Goal: Task Accomplishment & Management: Use online tool/utility

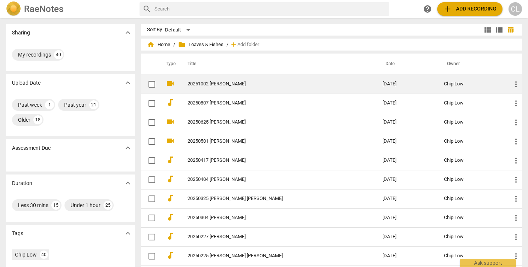
click at [225, 83] on link "20251002 [PERSON_NAME]" at bounding box center [272, 84] width 168 height 6
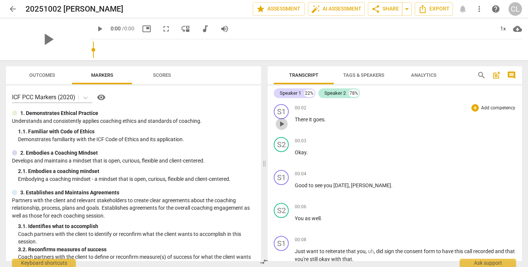
click at [281, 123] on span "play_arrow" at bounding box center [281, 124] width 9 height 9
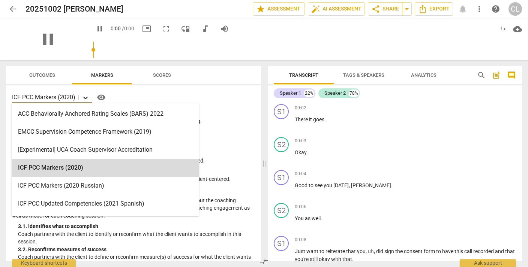
click at [87, 98] on icon at bounding box center [85, 98] width 5 height 3
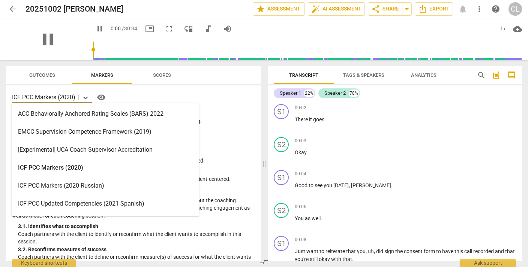
click at [60, 166] on div "ICF PCC Markers (2020)" at bounding box center [105, 168] width 187 height 18
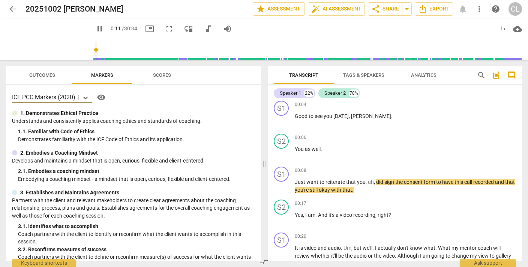
scroll to position [95, 0]
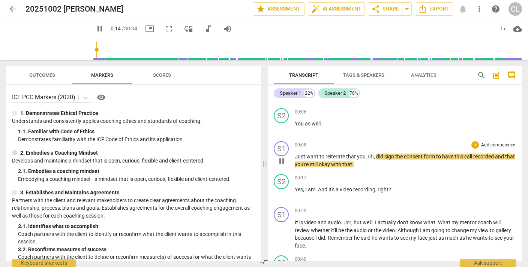
click at [483, 146] on p "Add competency" at bounding box center [498, 145] width 36 height 7
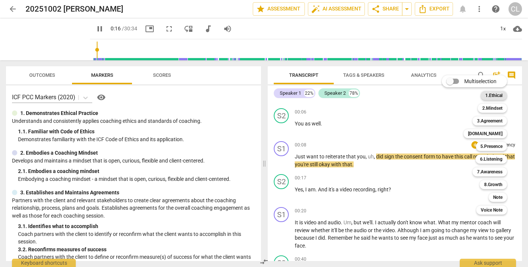
click at [493, 92] on b "1.Ethical" at bounding box center [493, 95] width 17 height 9
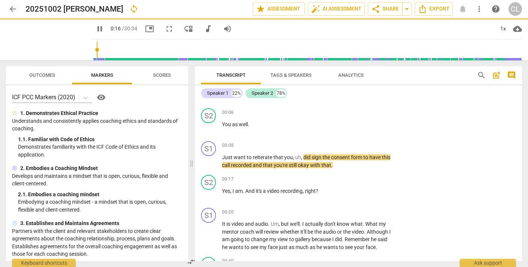
type input "16"
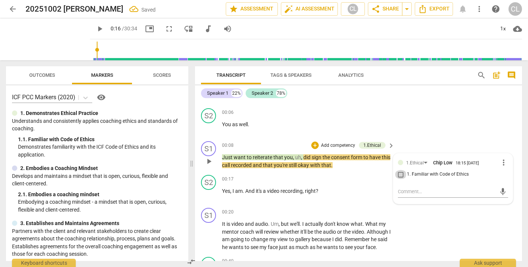
click at [399, 174] on input "1. Familiar with Code of Ethics" at bounding box center [401, 174] width 12 height 9
checkbox input "true"
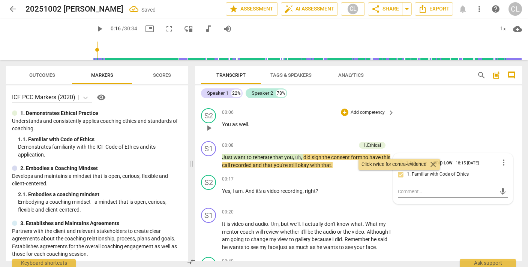
click at [431, 124] on div "S2 play_arrow pause 00:06 + Add competency keyboard_arrow_right You as well ." at bounding box center [358, 121] width 327 height 33
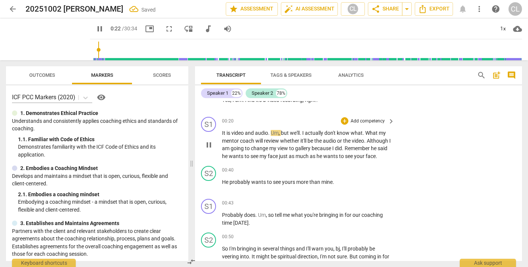
scroll to position [189, 0]
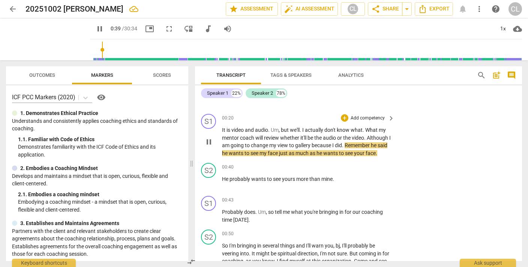
click at [364, 117] on p "Add competency" at bounding box center [368, 118] width 36 height 7
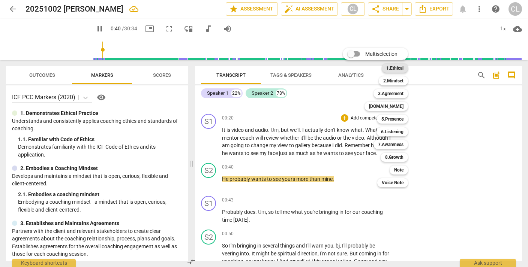
click at [398, 69] on b "1.Ethical" at bounding box center [394, 68] width 17 height 9
type input "41"
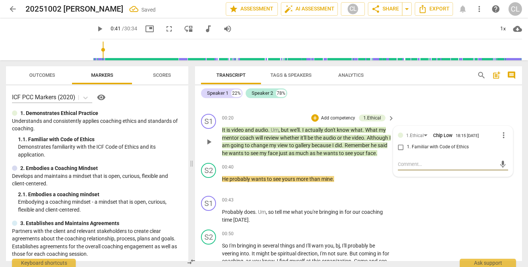
click at [399, 146] on input "1. Familiar with Code of Ethics" at bounding box center [401, 147] width 12 height 9
checkbox input "true"
click at [452, 101] on div "Speaker 1 22% Speaker 2 78% S1 play_arrow pause 00:02 + Add competency keyboard…" at bounding box center [358, 174] width 327 height 176
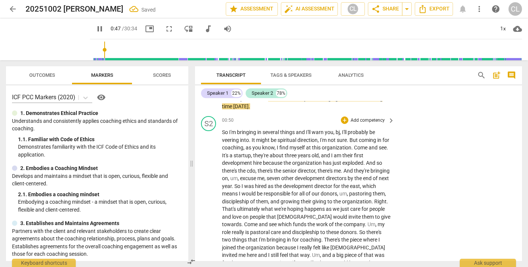
scroll to position [287, 0]
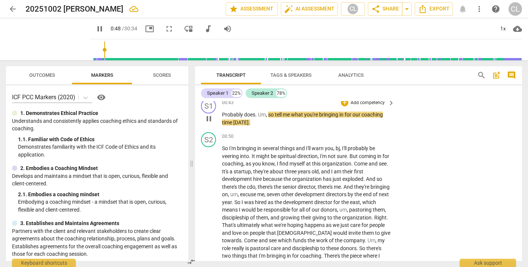
click at [368, 107] on p "Add competency" at bounding box center [368, 103] width 36 height 7
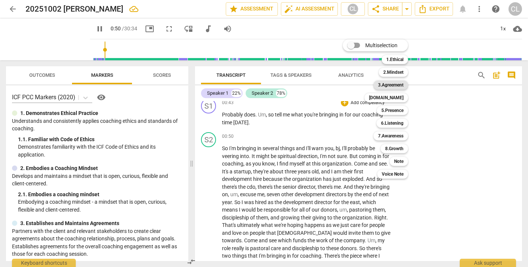
click at [392, 84] on b "3.Agreement" at bounding box center [391, 85] width 26 height 9
type input "50"
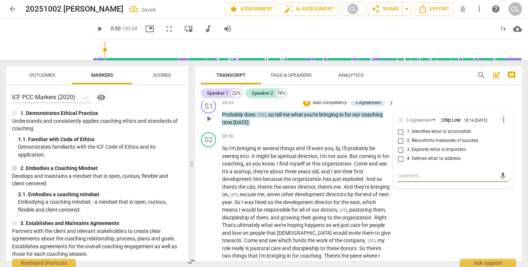
click at [401, 137] on input "1. Identifies what to accomplish" at bounding box center [401, 132] width 12 height 9
checkbox input "true"
click at [420, 114] on div "S1 play_arrow pause 00:43 + Add competency 3.Agreement keyboard_arrow_right Pro…" at bounding box center [358, 113] width 327 height 34
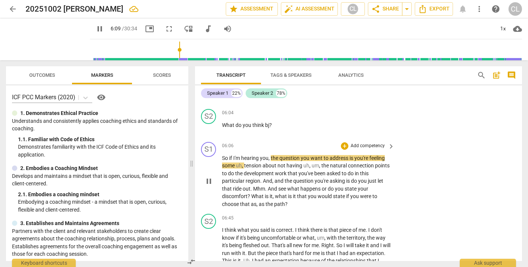
scroll to position [831, 0]
click at [368, 143] on p "Add competency" at bounding box center [368, 146] width 36 height 7
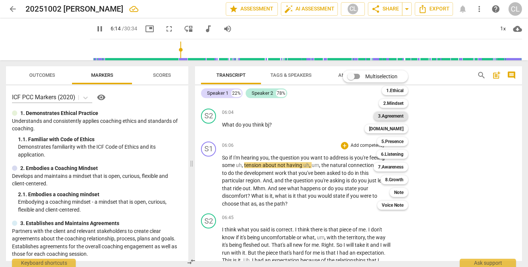
click at [389, 116] on b "3.Agreement" at bounding box center [391, 116] width 26 height 9
type input "375"
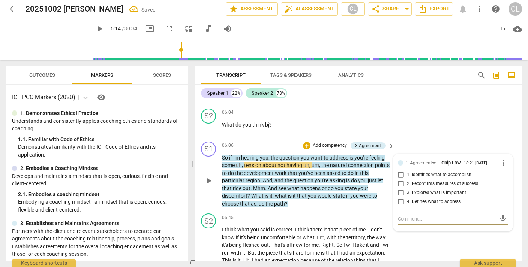
click at [399, 171] on input "1. Identifies what to accomplish" at bounding box center [401, 175] width 12 height 9
checkbox input "true"
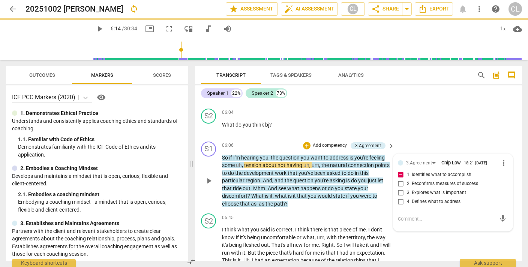
click at [326, 143] on p "Add competency" at bounding box center [330, 146] width 36 height 7
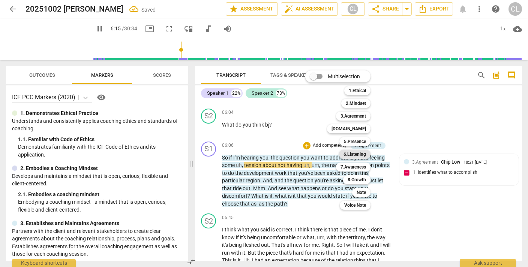
click at [357, 153] on b "6.Listening" at bounding box center [355, 154] width 23 height 9
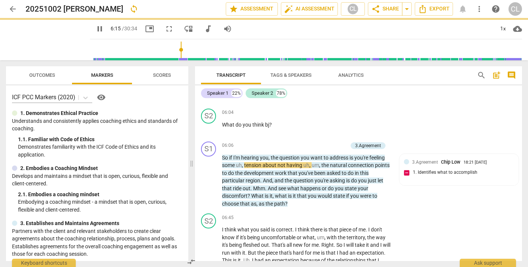
type input "376"
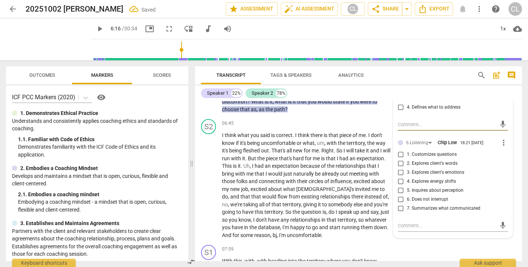
scroll to position [926, 0]
click at [399, 204] on input "7. Summarizes what communicated" at bounding box center [401, 208] width 12 height 9
checkbox input "true"
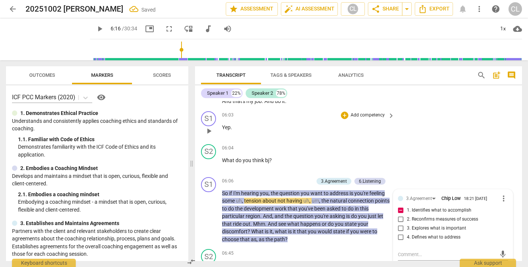
scroll to position [785, 0]
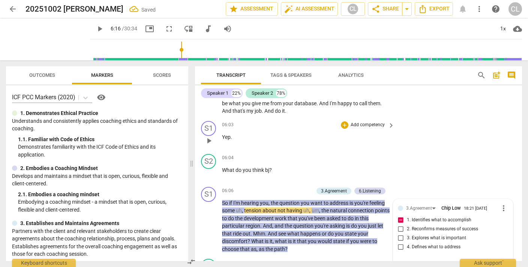
click at [428, 123] on div "S1 play_arrow pause 06:03 + Add competency keyboard_arrow_right Yep ." at bounding box center [358, 134] width 327 height 33
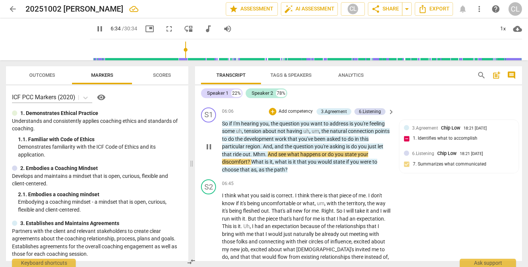
scroll to position [846, 0]
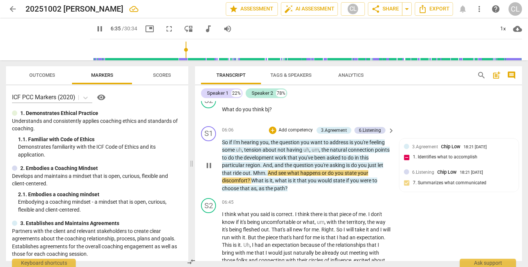
click at [291, 127] on p "Add competency" at bounding box center [296, 130] width 36 height 7
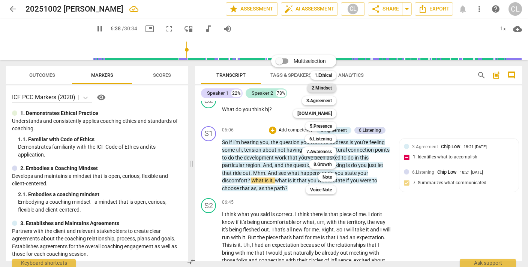
click at [318, 87] on b "2.Mindset" at bounding box center [322, 88] width 20 height 9
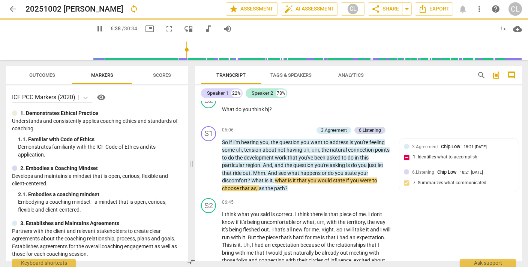
type input "399"
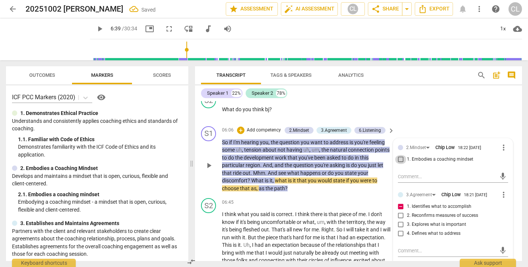
click at [401, 155] on input "1. Embodies a coaching mindset" at bounding box center [401, 159] width 12 height 9
checkbox input "true"
click at [437, 107] on div "S2 play_arrow pause 06:04 + Add competency keyboard_arrow_right What do you thi…" at bounding box center [358, 106] width 327 height 33
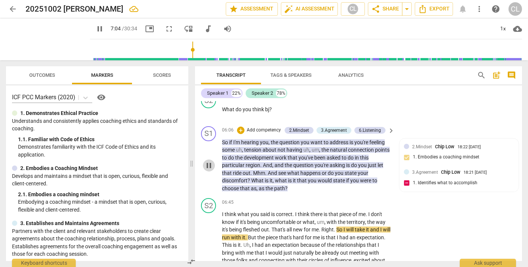
click at [210, 161] on span "pause" at bounding box center [208, 165] width 9 height 9
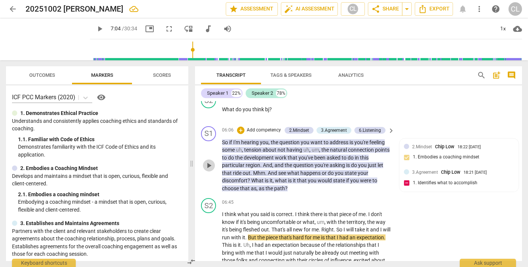
click at [210, 161] on span "play_arrow" at bounding box center [208, 165] width 9 height 9
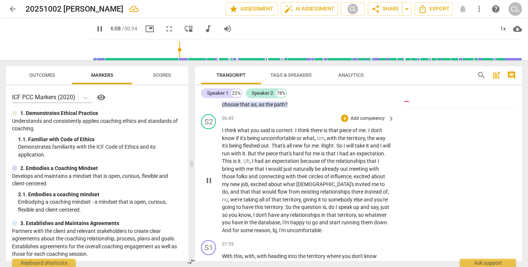
scroll to position [895, 0]
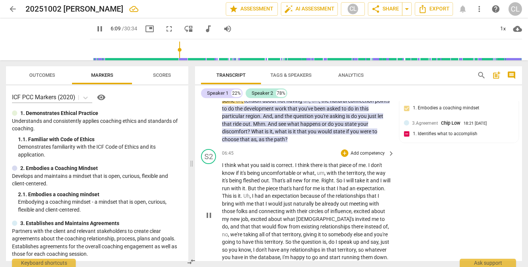
click at [224, 162] on span "I" at bounding box center [223, 165] width 3 height 6
click at [209, 211] on span "pause" at bounding box center [208, 215] width 9 height 9
click at [209, 211] on span "play_arrow" at bounding box center [208, 215] width 9 height 9
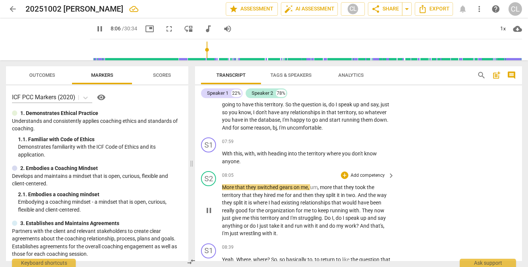
scroll to position [1031, 0]
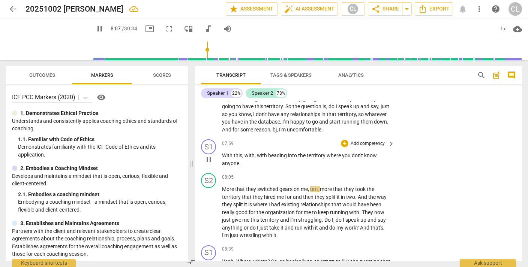
click at [366, 141] on p "Add competency" at bounding box center [368, 144] width 36 height 7
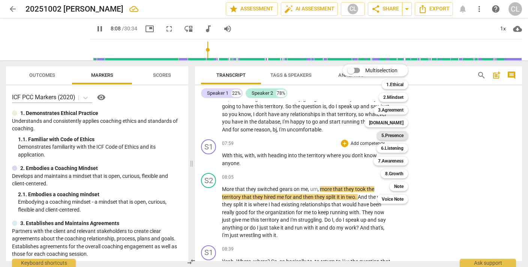
click at [387, 134] on b "5.Presence" at bounding box center [392, 135] width 22 height 9
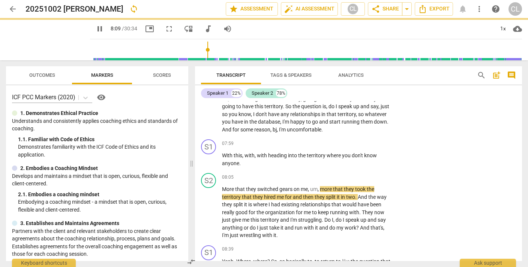
type input "489"
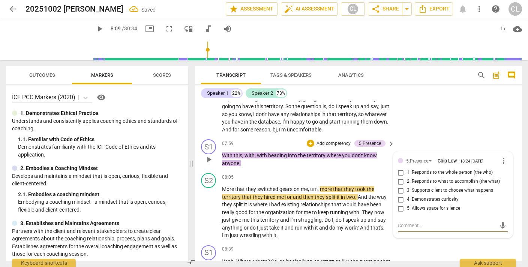
click at [399, 168] on input "1. Responds to the whole person (the who)" at bounding box center [401, 172] width 12 height 9
checkbox input "true"
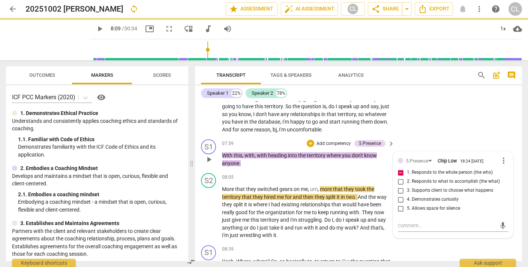
click at [331, 141] on p "Add competency" at bounding box center [334, 144] width 36 height 7
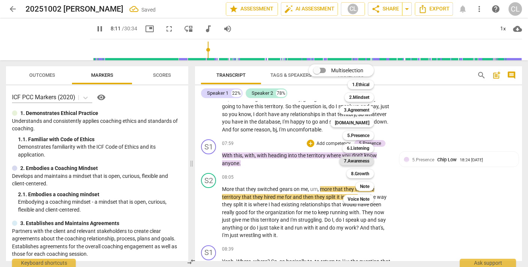
click at [357, 161] on b "7.Awareness" at bounding box center [357, 161] width 26 height 9
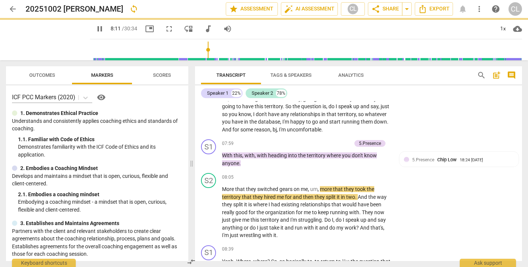
type input "492"
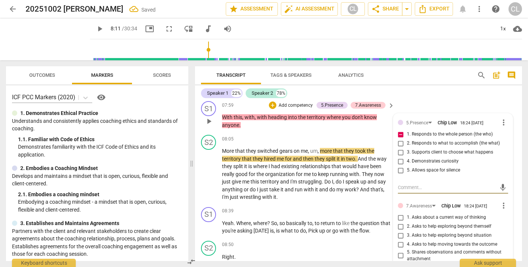
scroll to position [1067, 0]
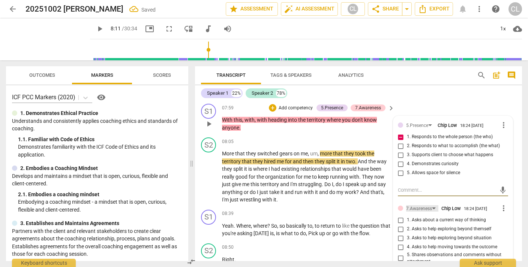
click at [412, 206] on div "7.Awareness" at bounding box center [419, 209] width 26 height 7
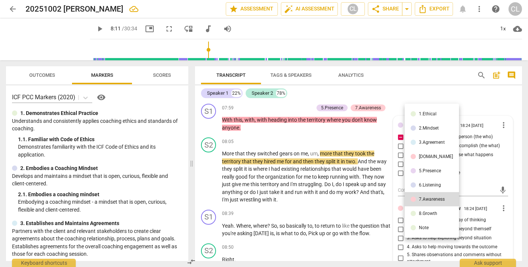
click at [416, 186] on li "6.Listening" at bounding box center [432, 185] width 54 height 14
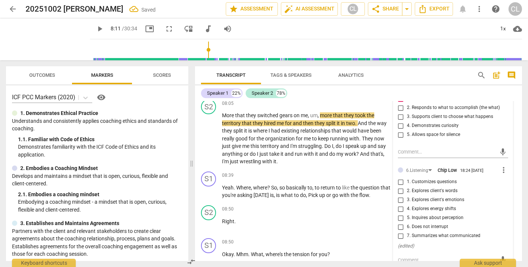
scroll to position [1108, 0]
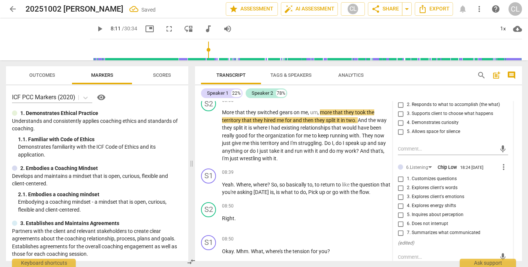
click at [400, 193] on input "3. Explores client's emotions" at bounding box center [401, 197] width 12 height 9
checkbox input "true"
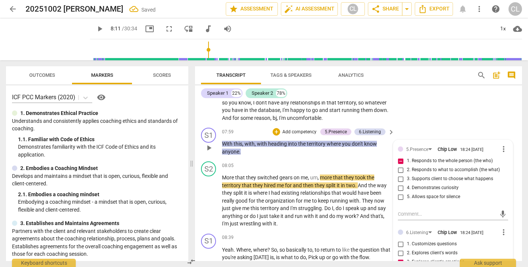
scroll to position [1042, 0]
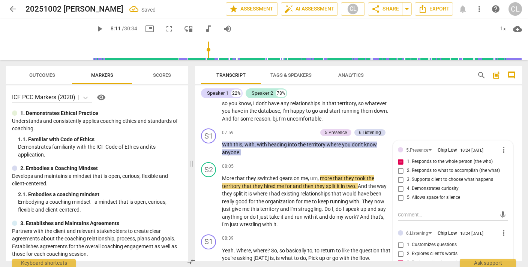
click at [429, 111] on div "S2 play_arrow pause 06:45 + Add competency keyboard_arrow_right I think what yo…" at bounding box center [358, 63] width 327 height 126
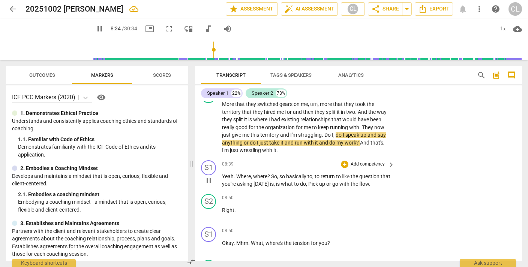
scroll to position [1117, 0]
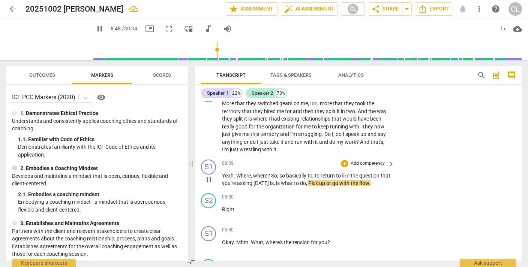
click at [362, 161] on p "Add competency" at bounding box center [368, 164] width 36 height 7
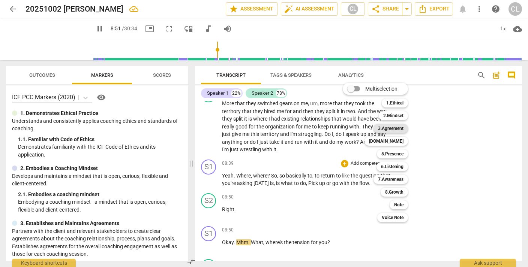
click at [395, 128] on b "3.Agreement" at bounding box center [391, 128] width 26 height 9
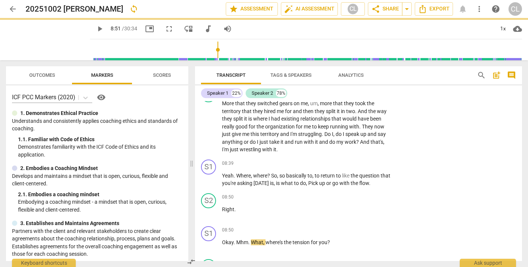
type input "532"
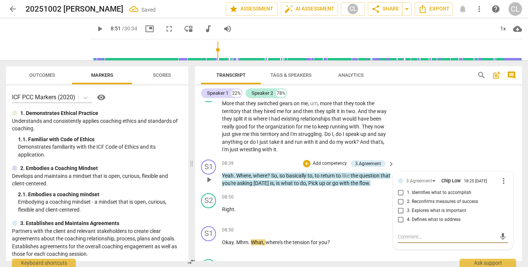
click at [399, 189] on input "1. Identifies what to accomplish" at bounding box center [401, 193] width 12 height 9
checkbox input "true"
click at [436, 137] on div "S2 play_arrow pause 08:05 + Add competency keyboard_arrow_right More that they …" at bounding box center [358, 120] width 327 height 72
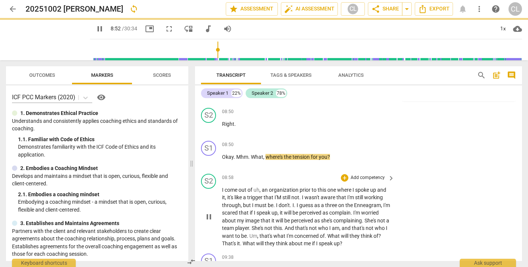
scroll to position [1203, 0]
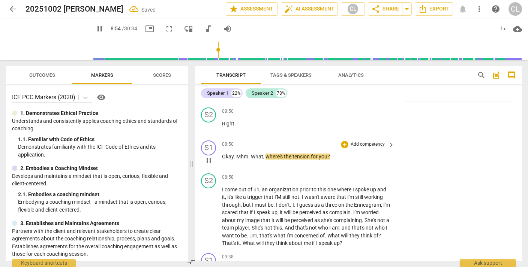
click at [361, 141] on p "Add competency" at bounding box center [368, 144] width 36 height 7
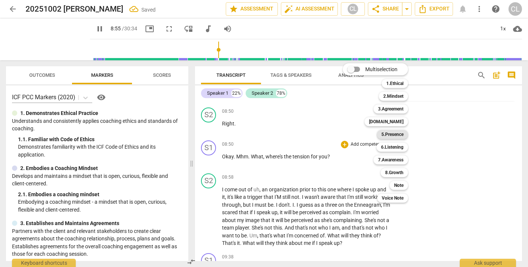
click at [392, 134] on b "5.Presence" at bounding box center [392, 134] width 22 height 9
type input "536"
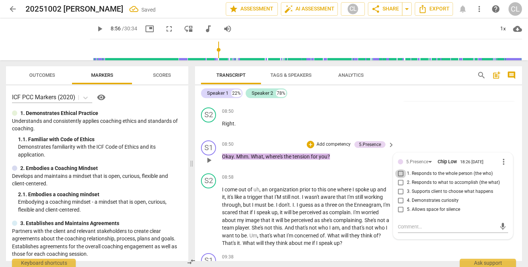
click at [400, 170] on input "1. Responds to the whole person (the who)" at bounding box center [401, 174] width 12 height 9
checkbox input "true"
click at [338, 141] on p "Add competency" at bounding box center [334, 144] width 36 height 7
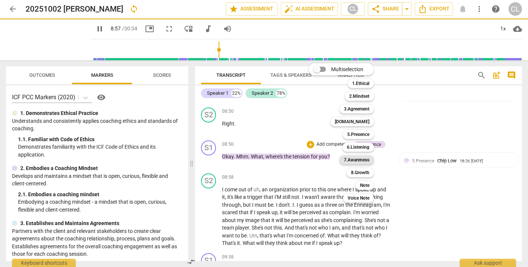
click at [361, 158] on b "7.Awareness" at bounding box center [357, 160] width 26 height 9
type input "538"
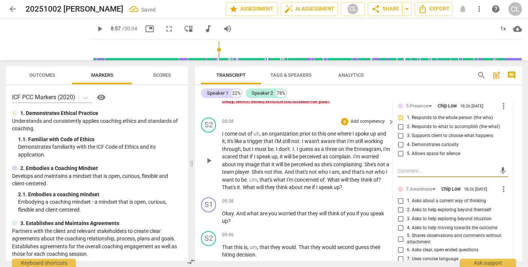
scroll to position [1261, 0]
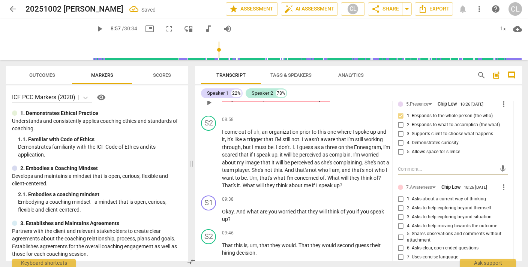
click at [400, 195] on input "1. Asks about a current way of thinking" at bounding box center [401, 199] width 12 height 9
checkbox input "true"
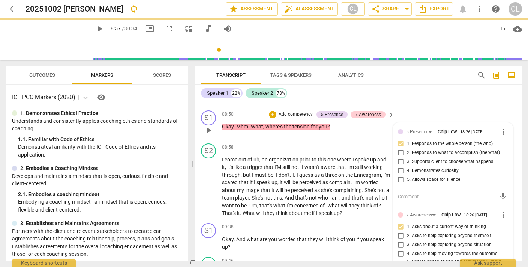
scroll to position [1230, 0]
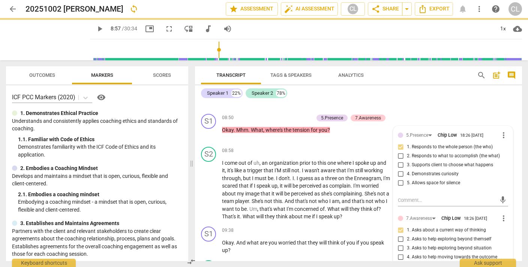
click at [434, 99] on div "Speaker 1 22% Speaker 2 78%" at bounding box center [358, 93] width 315 height 13
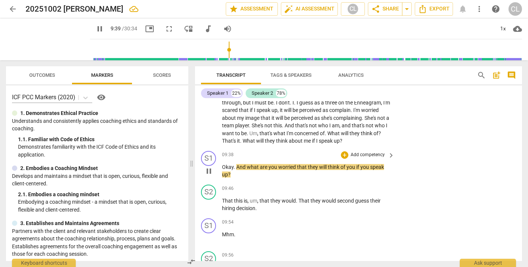
scroll to position [1307, 0]
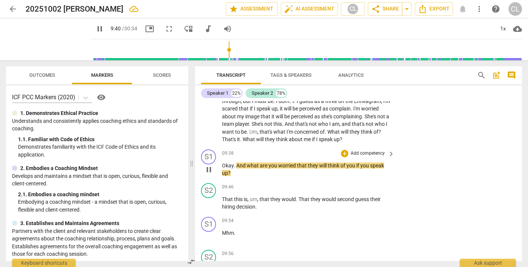
click at [360, 150] on p "Add competency" at bounding box center [368, 153] width 36 height 7
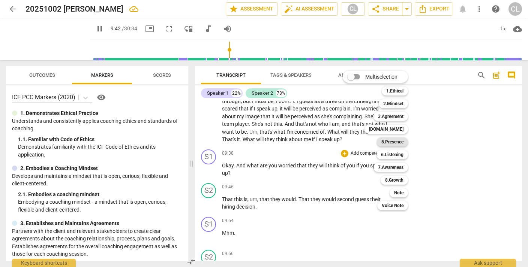
click at [394, 142] on b "5.Presence" at bounding box center [392, 142] width 22 height 9
type input "583"
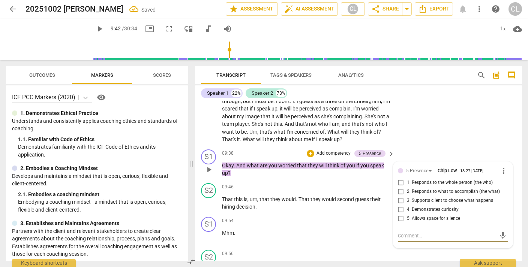
click at [399, 179] on input "1. Responds to the whole person (the who)" at bounding box center [401, 183] width 12 height 9
checkbox input "true"
click at [399, 197] on input "3. Supports client to choose what happens" at bounding box center [401, 201] width 12 height 9
checkbox input "true"
click at [401, 206] on input "4. Demonstrates curiosity" at bounding box center [401, 210] width 12 height 9
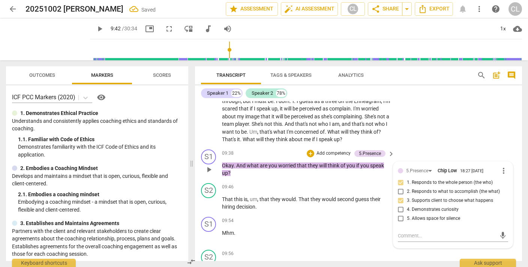
checkbox input "true"
click at [401, 197] on input "3. Supports client to choose what happens" at bounding box center [401, 201] width 12 height 9
checkbox input "false"
click at [435, 126] on div "S2 play_arrow pause 08:58 + Add competency keyboard_arrow_right I come out of u…" at bounding box center [358, 107] width 327 height 80
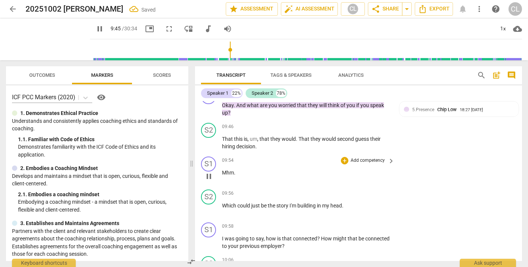
scroll to position [1369, 0]
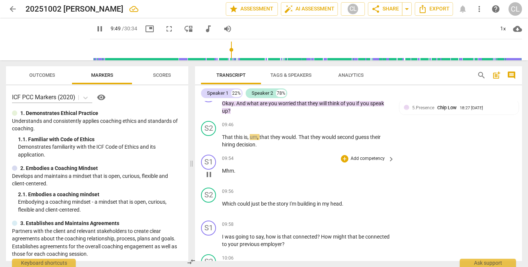
click at [361, 156] on p "Add competency" at bounding box center [368, 159] width 36 height 7
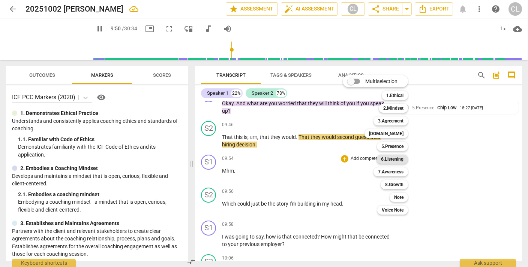
click at [395, 160] on b "6.Listening" at bounding box center [392, 159] width 23 height 9
type input "591"
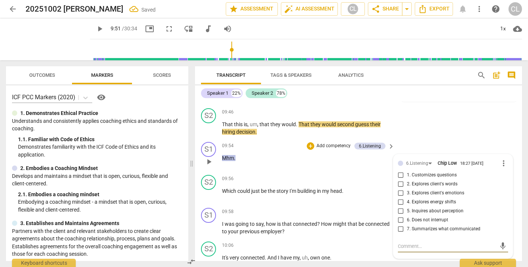
scroll to position [1387, 0]
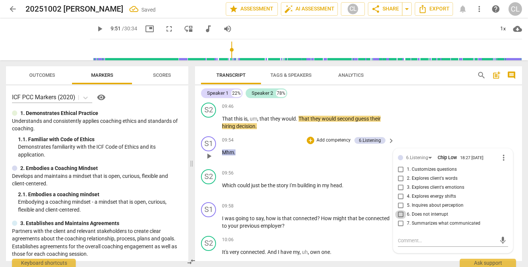
click at [400, 210] on input "6. Does not interrupt" at bounding box center [401, 214] width 12 height 9
checkbox input "true"
click at [451, 97] on div "Speaker 1 22% Speaker 2 78%" at bounding box center [358, 93] width 315 height 13
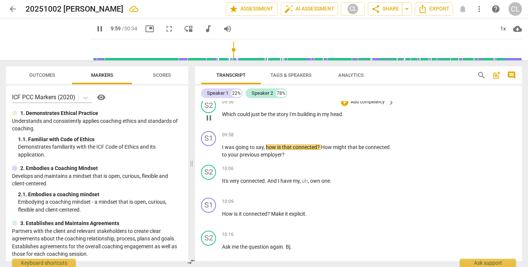
scroll to position [1463, 0]
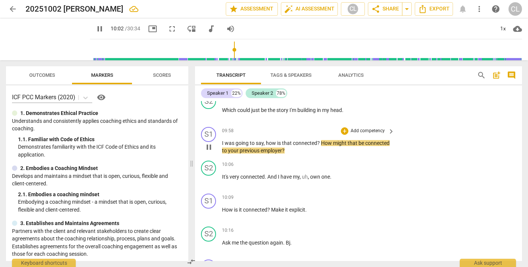
click at [366, 128] on p "Add competency" at bounding box center [368, 131] width 36 height 7
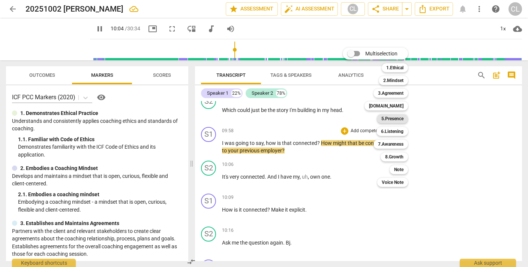
click at [393, 118] on b "5.Presence" at bounding box center [392, 118] width 22 height 9
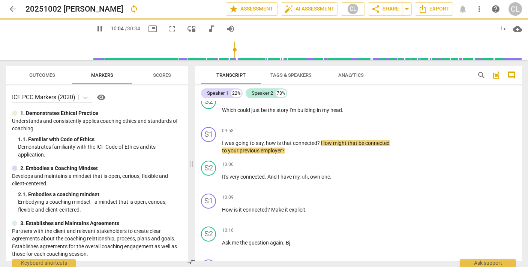
type input "605"
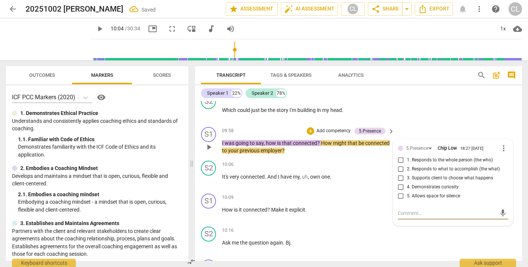
click at [399, 192] on input "5. Allows space for silence" at bounding box center [401, 196] width 12 height 9
checkbox input "true"
click at [399, 165] on input "2. Responds to what to accomplish (the what)" at bounding box center [401, 169] width 12 height 9
checkbox input "true"
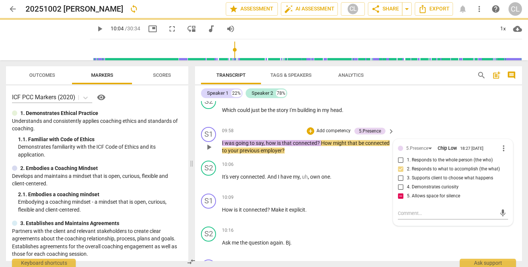
click at [423, 124] on div "S1 play_arrow pause 09:58 + Add competency 5.Presence keyboard_arrow_right I wa…" at bounding box center [358, 141] width 327 height 34
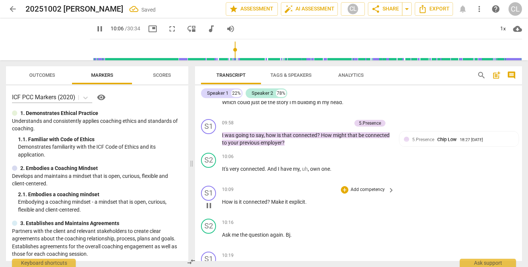
scroll to position [1471, 0]
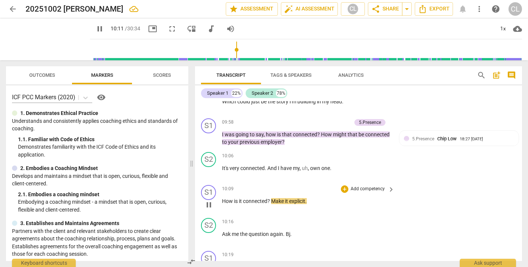
click at [363, 186] on p "Add competency" at bounding box center [368, 189] width 36 height 7
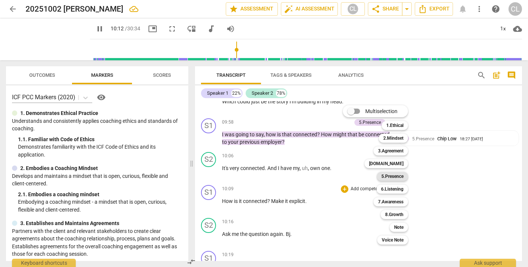
click at [393, 178] on b "5.Presence" at bounding box center [392, 176] width 22 height 9
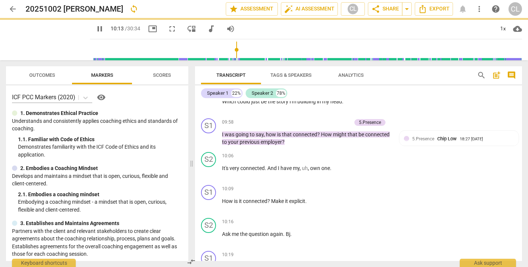
type input "613"
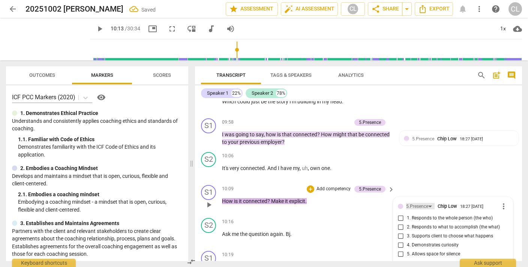
click at [419, 203] on div "5.Presence" at bounding box center [417, 206] width 22 height 7
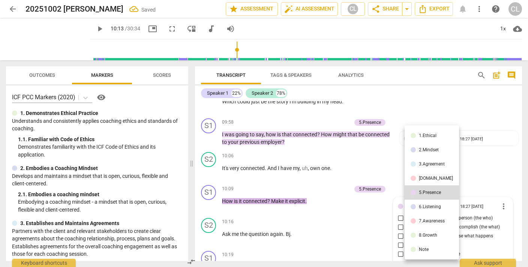
click at [423, 221] on div "7.Awareness" at bounding box center [432, 221] width 26 height 5
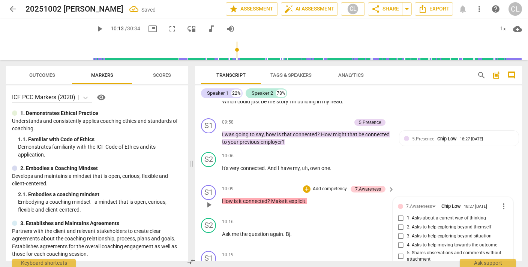
click at [400, 214] on input "1. Asks about a current way of thinking" at bounding box center [401, 218] width 12 height 9
checkbox input "true"
click at [443, 161] on div "S2 play_arrow pause 10:06 + Add competency keyboard_arrow_right It's very conne…" at bounding box center [358, 165] width 327 height 33
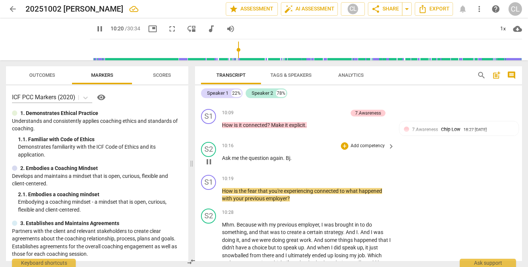
scroll to position [1534, 0]
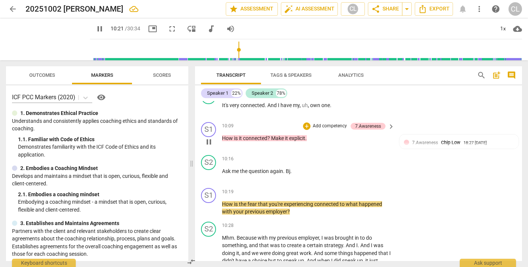
click at [330, 123] on p "Add competency" at bounding box center [330, 126] width 36 height 7
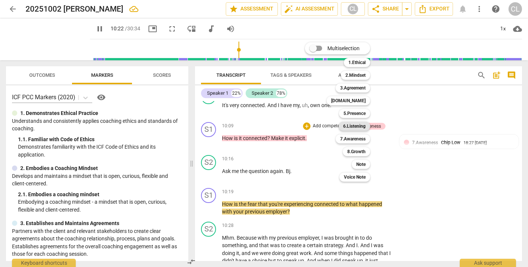
click at [355, 125] on b "6.Listening" at bounding box center [354, 126] width 23 height 9
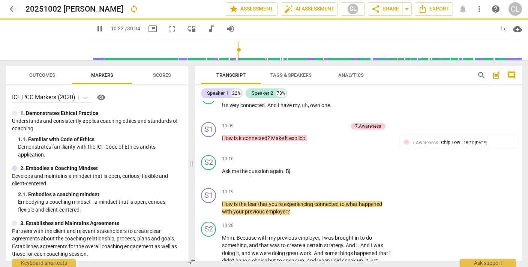
type input "623"
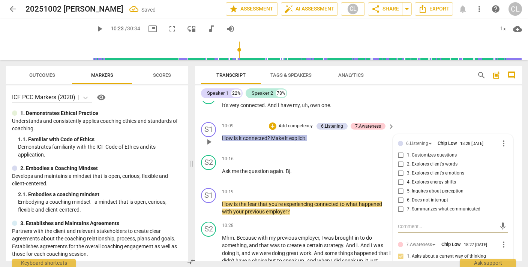
click at [400, 196] on input "6. Does not interrupt" at bounding box center [401, 200] width 12 height 9
checkbox input "true"
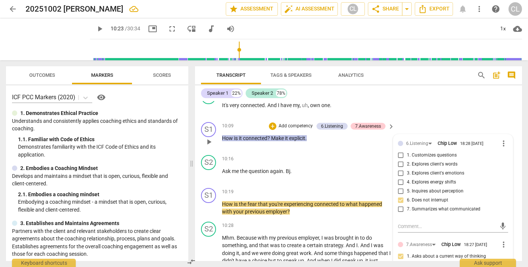
click at [440, 119] on div "S1 play_arrow pause 10:09 + Add competency 6.Listening 7.Awareness keyboard_arr…" at bounding box center [358, 135] width 327 height 33
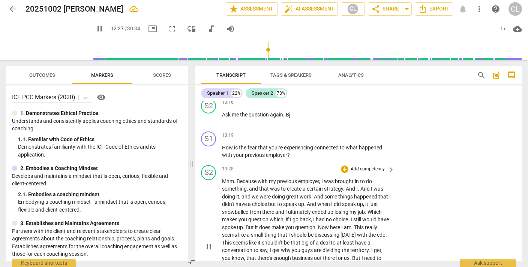
scroll to position [1589, 0]
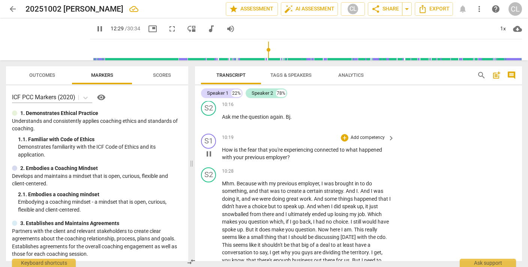
click at [360, 135] on p "Add competency" at bounding box center [368, 138] width 36 height 7
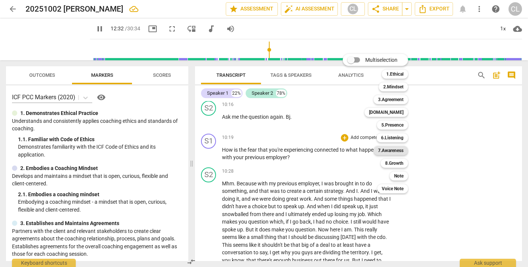
click at [386, 150] on b "7.Awareness" at bounding box center [391, 150] width 26 height 9
type input "752"
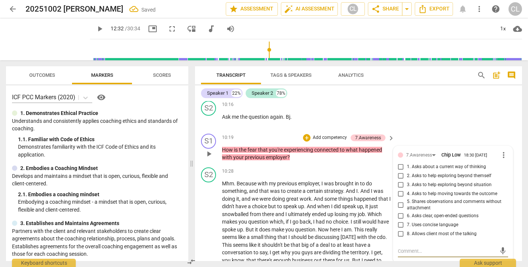
click at [400, 172] on input "2. Asks to help exploring beyond themself" at bounding box center [401, 176] width 12 height 9
checkbox input "true"
click at [438, 111] on div "S2 play_arrow pause 10:16 + Add competency keyboard_arrow_right Ask me the ques…" at bounding box center [358, 114] width 327 height 33
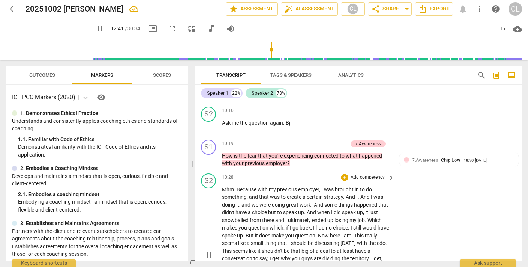
scroll to position [1588, 0]
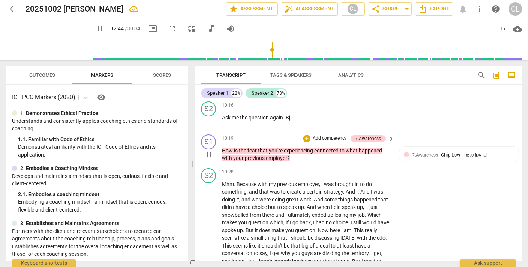
click at [335, 135] on p "Add competency" at bounding box center [330, 138] width 36 height 7
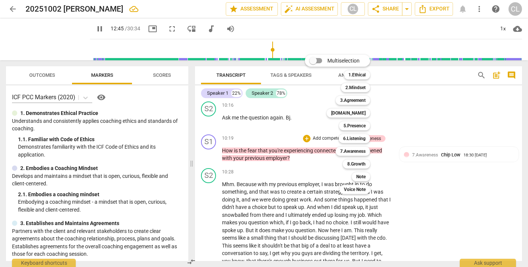
click at [415, 137] on div at bounding box center [264, 133] width 528 height 267
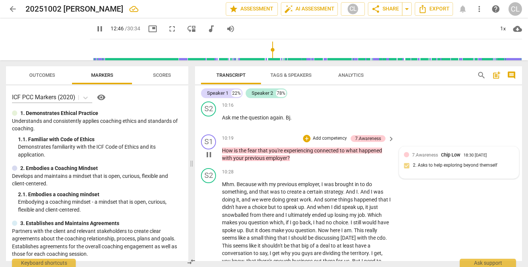
click at [419, 153] on span "7.Awareness" at bounding box center [425, 155] width 26 height 5
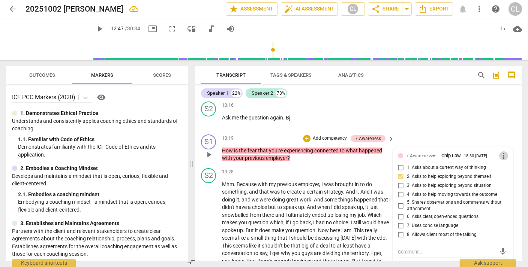
click at [501, 152] on span "more_vert" at bounding box center [503, 156] width 9 height 9
click at [503, 142] on li "Edit" at bounding box center [509, 142] width 26 height 14
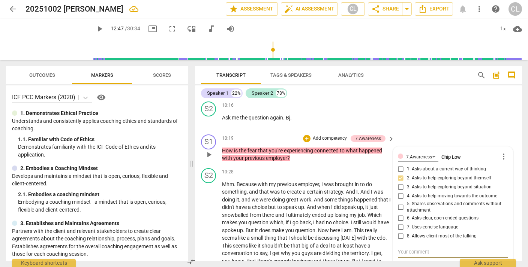
click at [400, 155] on div "7.Awareness Chip Low more_vert 1. Asks about a current way of thinking 2. Asks …" at bounding box center [453, 214] width 110 height 124
click at [398, 156] on div "7.Awareness Chip Low more_vert 1. Asks about a current way of thinking 2. Asks …" at bounding box center [453, 214] width 110 height 124
click at [399, 165] on div "7.Awareness Chip Low more_vert 1. Asks about a current way of thinking 2. Asks …" at bounding box center [453, 214] width 110 height 124
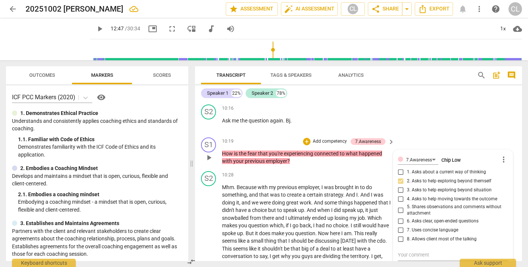
scroll to position [1583, 0]
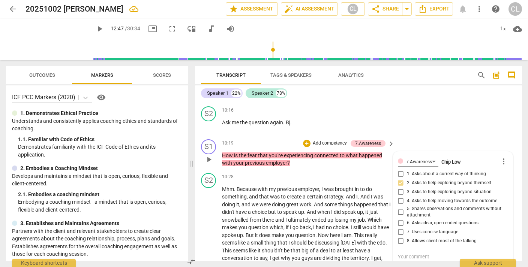
click at [399, 162] on div "7.Awareness Chip Low more_vert 1. Asks about a current way of thinking 2. Asks …" at bounding box center [453, 218] width 110 height 124
click at [399, 171] on div "7.Awareness Chip Low more_vert 1. Asks about a current way of thinking 2. Asks …" at bounding box center [453, 218] width 110 height 124
click at [501, 157] on span "more_vert" at bounding box center [503, 161] width 9 height 9
click at [505, 161] on li "Delete" at bounding box center [509, 162] width 26 height 14
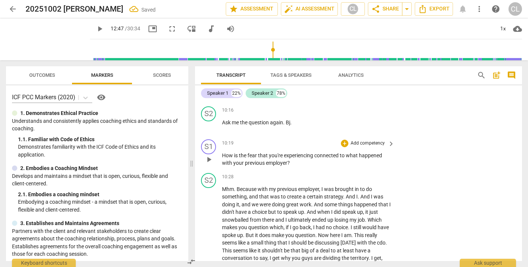
click at [359, 140] on p "Add competency" at bounding box center [368, 143] width 36 height 7
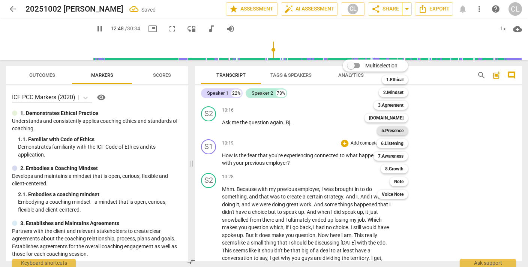
click at [396, 130] on b "5.Presence" at bounding box center [392, 130] width 22 height 9
type input "769"
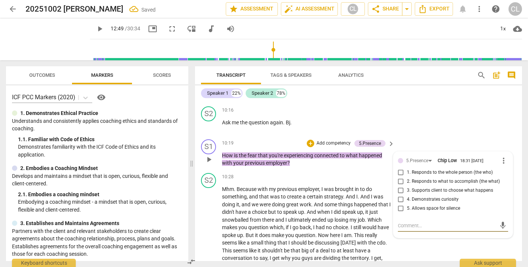
click at [399, 186] on input "3. Supports client to choose what happens" at bounding box center [401, 190] width 12 height 9
checkbox input "false"
click at [401, 195] on input "4. Demonstrates curiosity" at bounding box center [401, 199] width 12 height 9
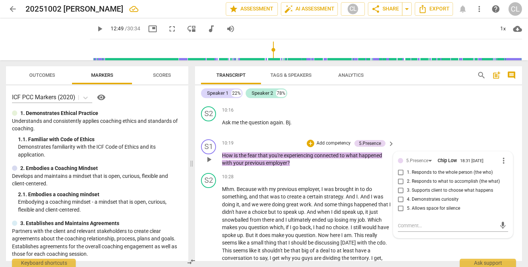
checkbox input "true"
click at [425, 109] on div "S2 play_arrow pause 10:16 + Add competency keyboard_arrow_right Ask me the ques…" at bounding box center [358, 120] width 327 height 33
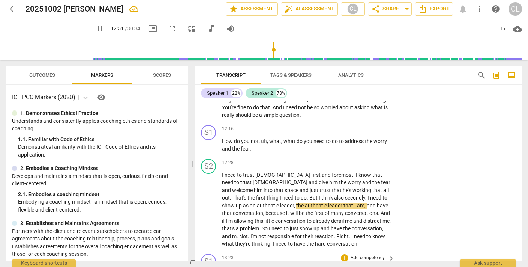
scroll to position [1787, 0]
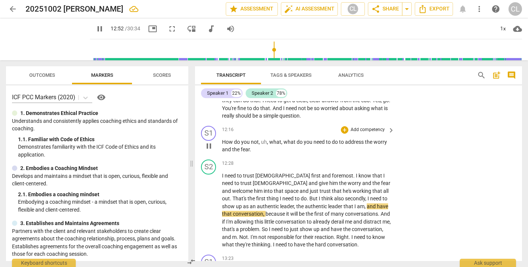
click at [367, 127] on p "Add competency" at bounding box center [368, 130] width 36 height 7
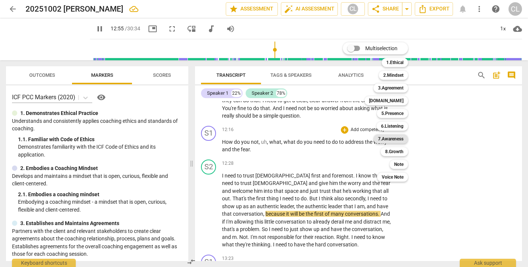
click at [394, 137] on b "7.Awareness" at bounding box center [391, 139] width 26 height 9
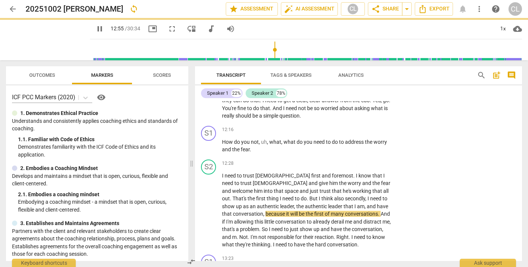
type input "776"
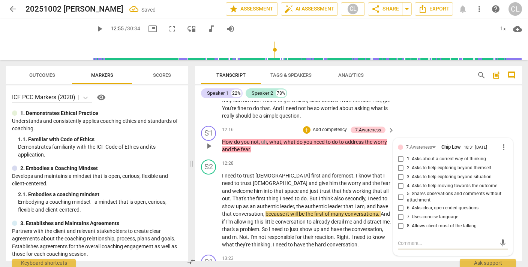
click at [399, 164] on input "2. Asks to help exploring beyond themself" at bounding box center [401, 168] width 12 height 9
checkbox input "true"
click at [426, 123] on div "S1 play_arrow pause 12:16 + Add competency 7.Awareness keyboard_arrow_right How…" at bounding box center [358, 140] width 327 height 34
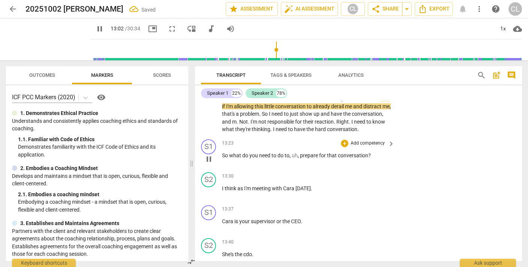
scroll to position [1907, 0]
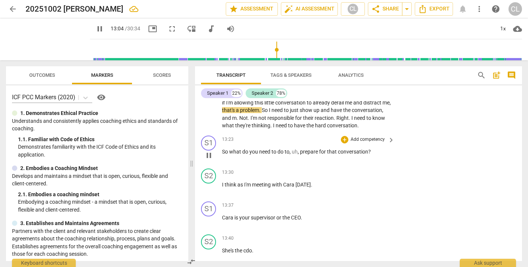
click at [364, 137] on p "Add competency" at bounding box center [368, 140] width 36 height 7
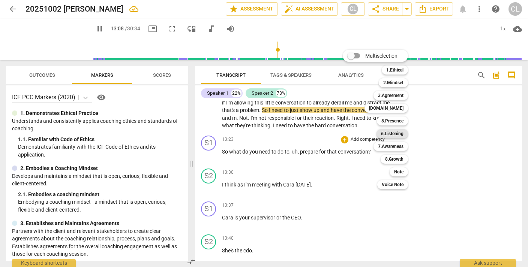
click at [392, 135] on b "6.Listening" at bounding box center [392, 133] width 23 height 9
type input "789"
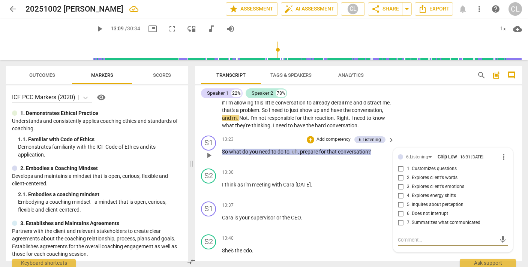
click at [400, 201] on input "5. Inquires about perception" at bounding box center [401, 205] width 12 height 9
checkbox input "true"
click at [419, 104] on div "S2 play_arrow pause 12:28 + Add competency keyboard_arrow_right I need to trust…" at bounding box center [358, 85] width 327 height 95
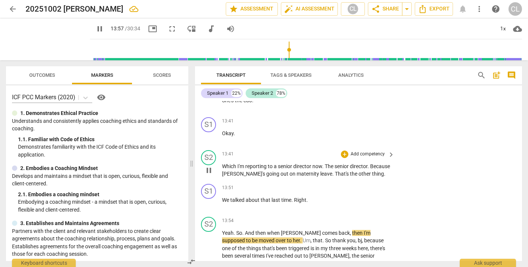
scroll to position [2057, 0]
click at [366, 185] on p "Add competency" at bounding box center [368, 188] width 36 height 7
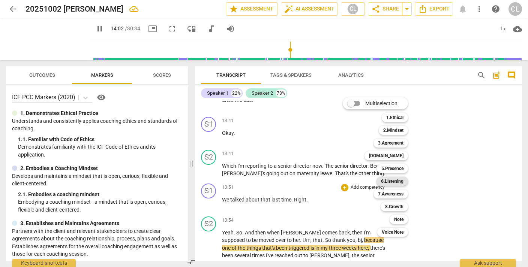
click at [389, 179] on b "6.Listening" at bounding box center [392, 181] width 23 height 9
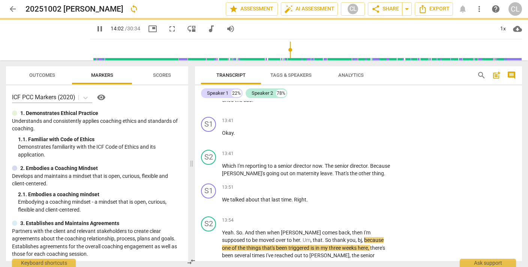
type input "843"
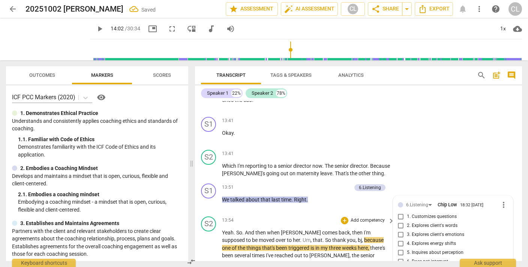
scroll to position [2144, 0]
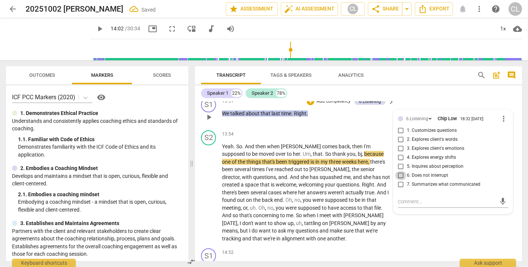
click at [399, 171] on input "6. Does not interrupt" at bounding box center [401, 175] width 12 height 9
checkbox input "true"
click at [444, 208] on div "S2 play_arrow pause 13:54 + Add competency keyboard_arrow_right Yeah . So . And…" at bounding box center [358, 187] width 327 height 119
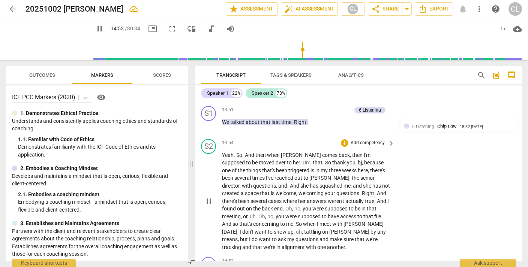
scroll to position [2314, 0]
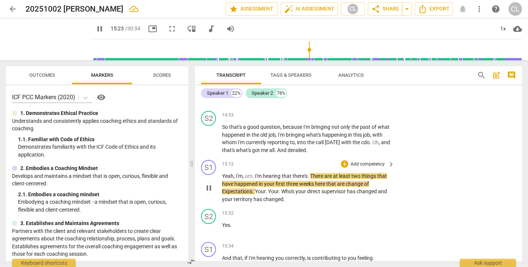
click at [372, 161] on p "Add competency" at bounding box center [368, 164] width 36 height 7
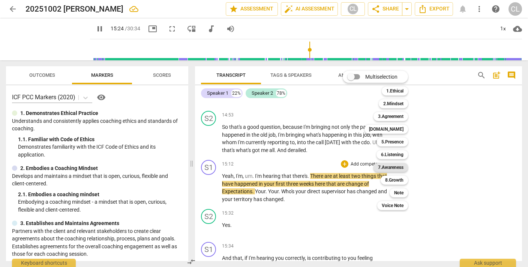
click at [393, 165] on b "7.Awareness" at bounding box center [391, 167] width 26 height 9
type input "925"
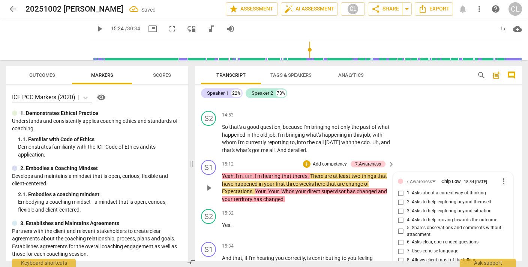
click at [398, 227] on input "5. Shares observations and comments without attachment" at bounding box center [401, 231] width 12 height 9
checkbox input "true"
click at [442, 128] on div "S2 play_arrow pause 14:53 + Add competency keyboard_arrow_right So that's a goo…" at bounding box center [358, 132] width 327 height 49
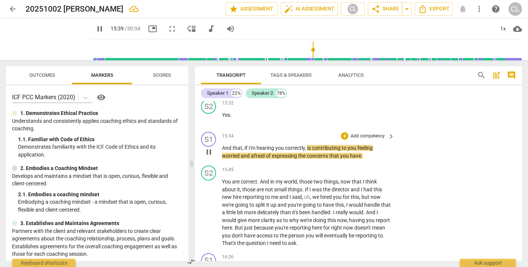
scroll to position [2425, 0]
click at [364, 132] on p "Add competency" at bounding box center [368, 135] width 36 height 7
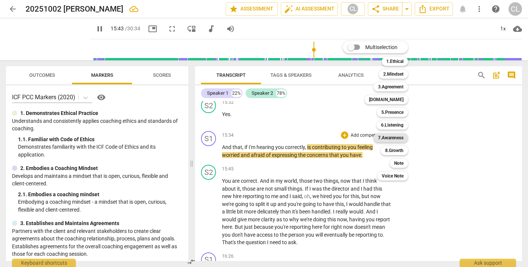
click at [384, 138] on b "7.Awareness" at bounding box center [391, 138] width 26 height 9
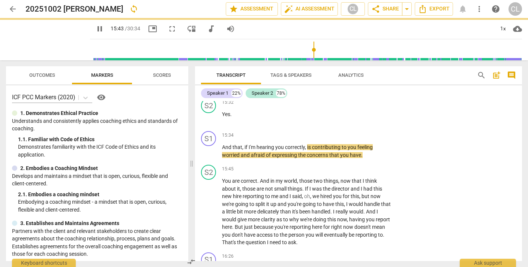
type input "944"
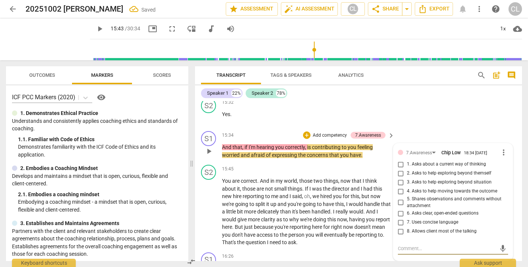
click at [399, 198] on input "5. Shares observations and comments without attachment" at bounding box center [401, 202] width 12 height 9
checkbox input "true"
click at [425, 128] on div "S1 play_arrow pause 15:34 + Add competency 7.Awareness keyboard_arrow_right And…" at bounding box center [358, 145] width 327 height 34
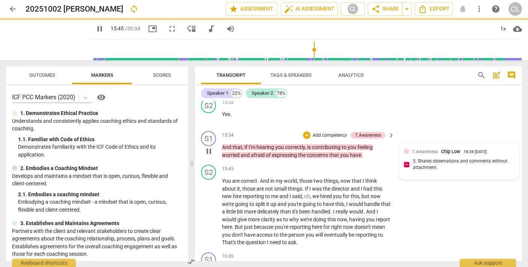
click at [419, 149] on span "7.Awareness" at bounding box center [425, 151] width 26 height 5
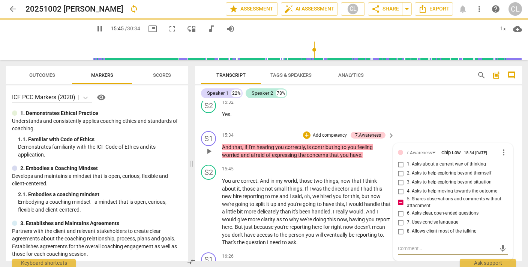
type input "946"
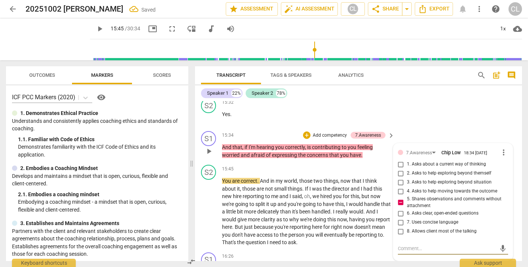
type textarea "D"
type textarea "De"
type textarea "D"
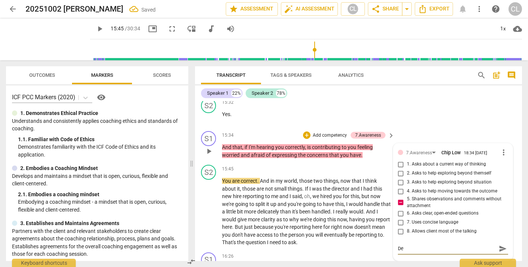
type textarea "D"
type textarea "i"
type textarea "in"
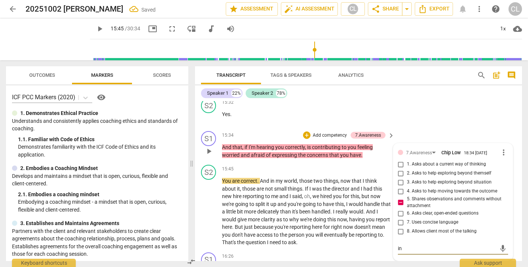
type textarea "inv"
type textarea "invi"
type textarea "invit"
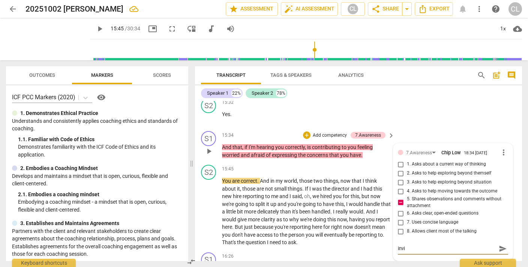
type textarea "invit"
type textarea "invite"
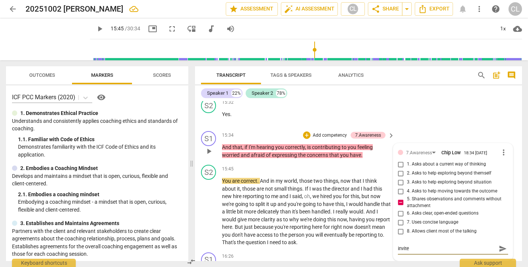
type textarea "invite t"
type textarea "invite [PERSON_NAME]"
type textarea "invite the"
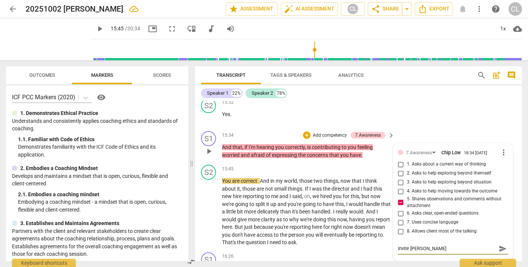
type textarea "invite the"
type textarea "invite the c"
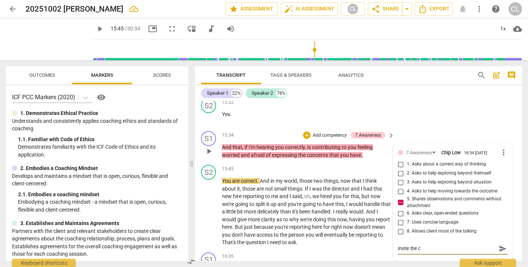
type textarea "invite the cl"
type textarea "invite the cli"
type textarea "invite the clie"
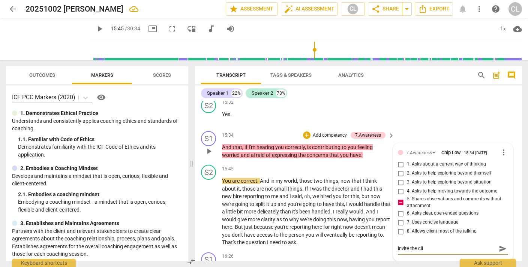
type textarea "invite the clie"
type textarea "invite the clien"
type textarea "invite the client"
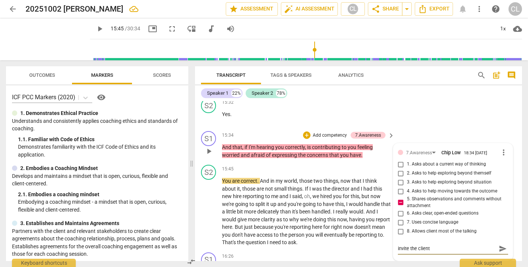
type textarea "invite the client"
type textarea "invite the client t"
type textarea "invite the client to"
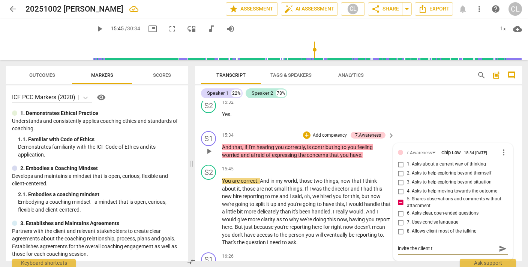
type textarea "invite the client to"
type textarea "invite the client to r"
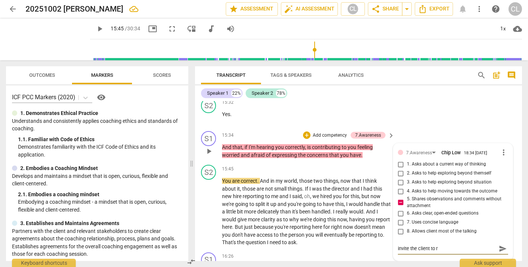
type textarea "invite the client to re"
type textarea "invite the client to res"
type textarea "invite the client to resp"
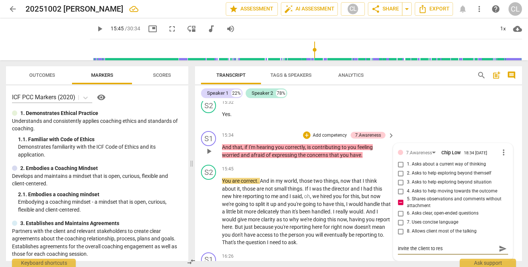
type textarea "invite the client to resp"
type textarea "invite the client to respo"
type textarea "invite the client to respon"
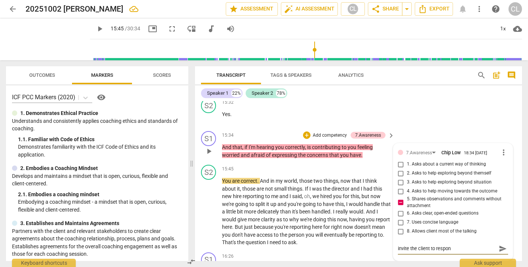
type textarea "invite the client to respons"
type textarea "invite the client to response"
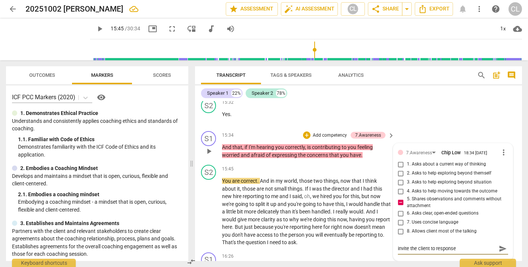
type textarea "invite the client to response"
type textarea "invite the client to respons"
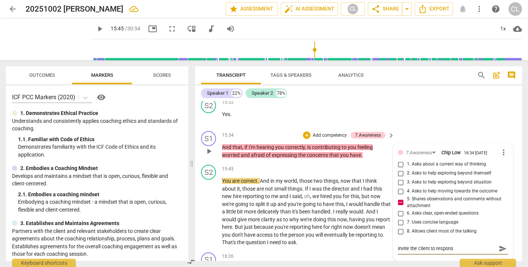
type textarea "invite the client to respon"
type textarea "invite the client to respond"
type textarea "invite the client to respondo"
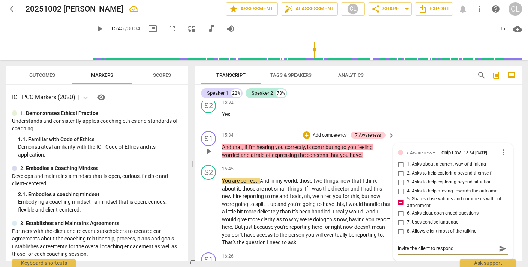
type textarea "invite the client to respondo"
type textarea "invite the client to respond"
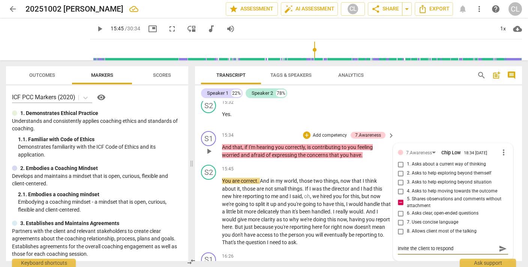
type textarea "invite the client to respond t"
type textarea "invite the client to respond to"
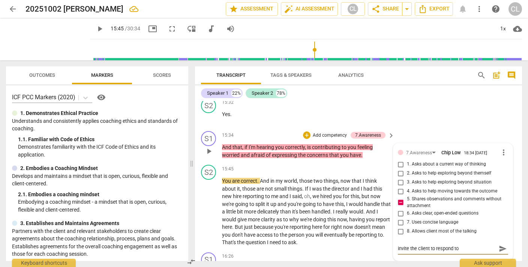
type textarea "invite the client to respond to"
type textarea "invite the client to respond to y"
type textarea "invite the client to respond to yo"
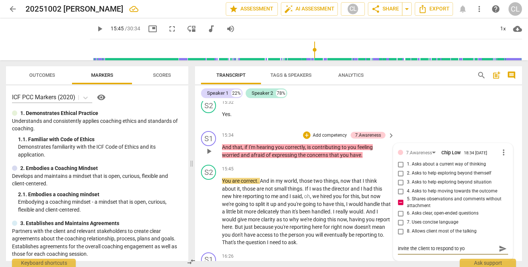
type textarea "invite the client to respond to you"
click at [468, 99] on div "Speaker 1 22% Speaker 2 78%" at bounding box center [358, 93] width 315 height 13
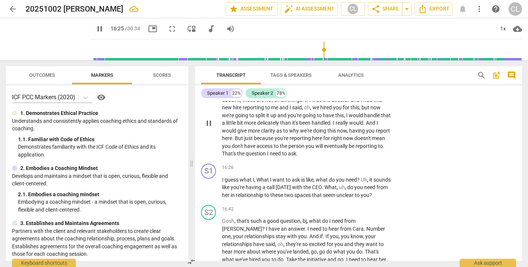
scroll to position [2518, 0]
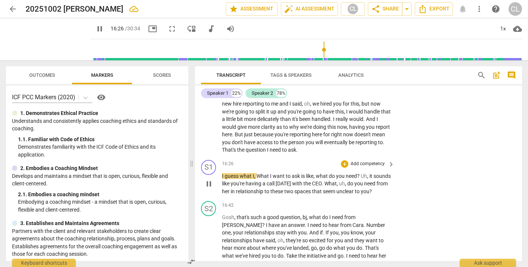
click at [362, 161] on p "Add competency" at bounding box center [368, 164] width 36 height 7
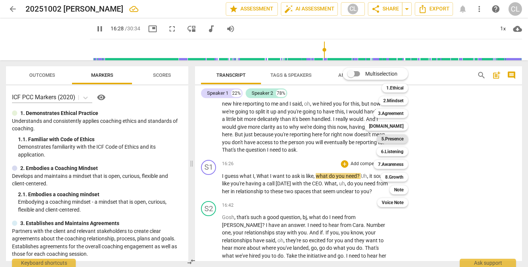
click at [392, 139] on b "5.Presence" at bounding box center [392, 139] width 22 height 9
type input "989"
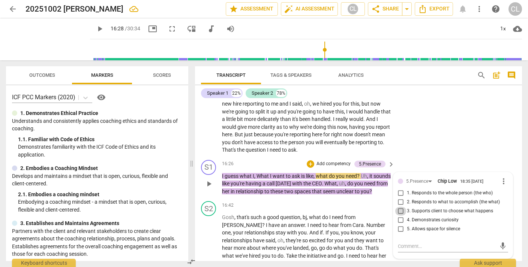
click at [399, 207] on input "3. Supports client to choose what happens" at bounding box center [401, 211] width 12 height 9
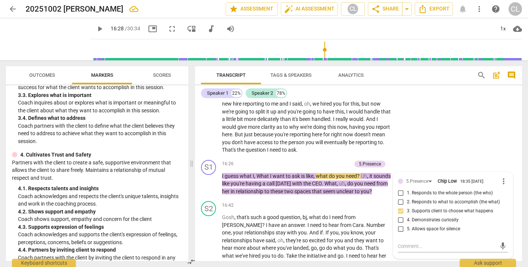
scroll to position [244, 0]
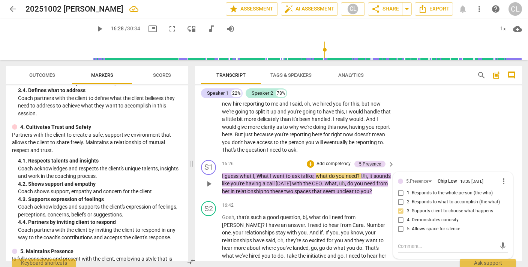
click at [401, 207] on input "3. Supports client to choose what happens" at bounding box center [401, 211] width 12 height 9
checkbox input "false"
click at [418, 178] on div "5.Presence" at bounding box center [417, 181] width 22 height 7
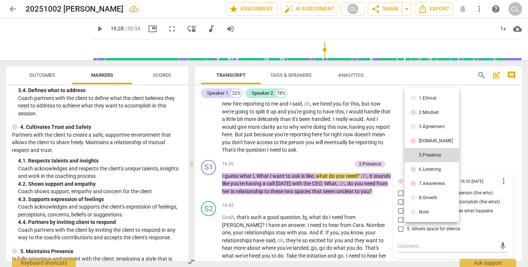
click at [423, 139] on div "[DOMAIN_NAME]" at bounding box center [436, 141] width 34 height 5
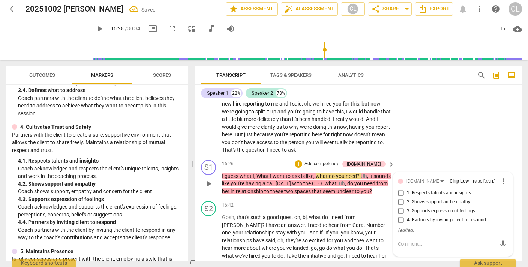
click at [398, 189] on input "1. Respects talents and insights" at bounding box center [401, 193] width 12 height 9
checkbox input "true"
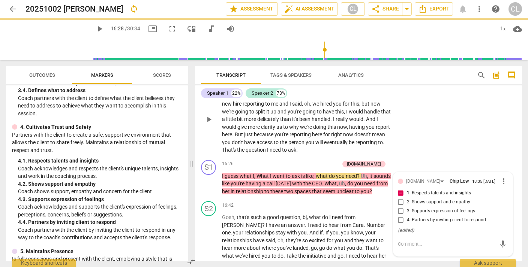
click at [466, 115] on div "S2 play_arrow pause 15:45 + Add competency keyboard_arrow_right You are correct…" at bounding box center [358, 113] width 327 height 88
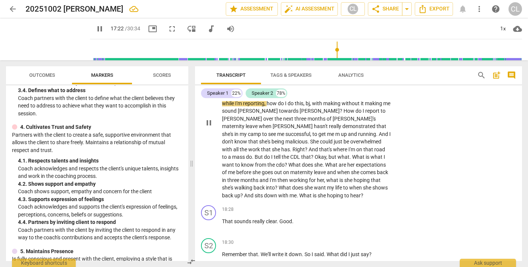
scroll to position [2687, 0]
click at [365, 206] on p "Add competency" at bounding box center [368, 209] width 36 height 7
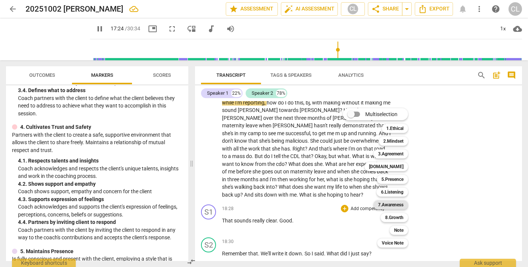
click at [399, 204] on b "7.Awareness" at bounding box center [391, 205] width 26 height 9
type input "1045"
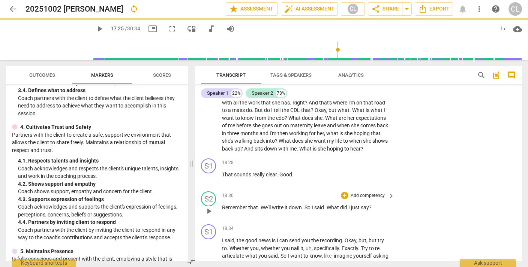
scroll to position [2734, 0]
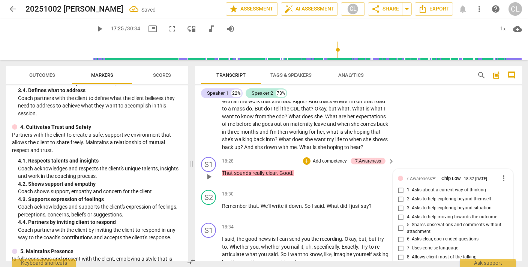
click at [399, 224] on input "5. Shares observations and comments without attachment" at bounding box center [401, 228] width 12 height 9
checkbox input "true"
click at [414, 108] on div "S2 play_arrow pause 16:42 + Add competency keyboard_arrow_right Gosh , that's s…" at bounding box center [358, 68] width 327 height 172
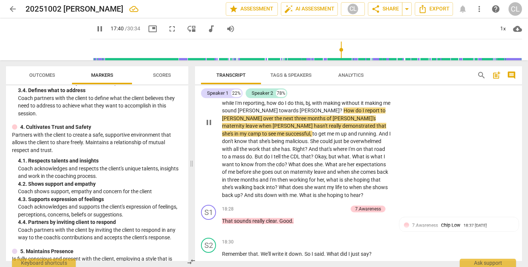
scroll to position [2709, 0]
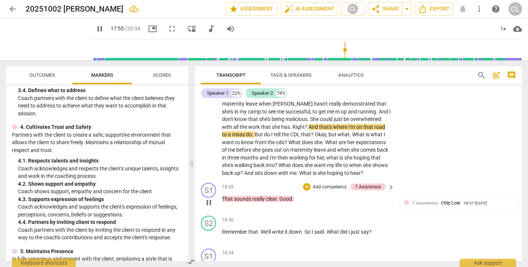
click at [328, 184] on p "Add competency" at bounding box center [330, 187] width 36 height 7
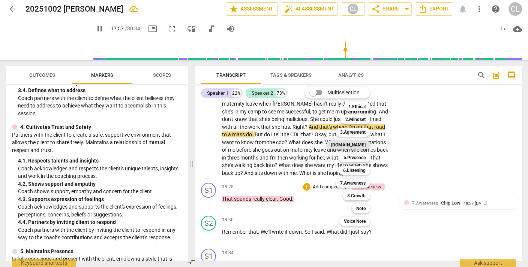
click at [362, 147] on b "[DOMAIN_NAME]" at bounding box center [348, 145] width 35 height 9
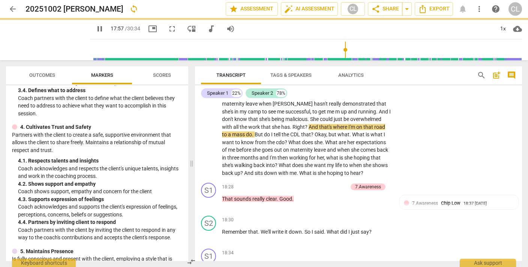
type input "1078"
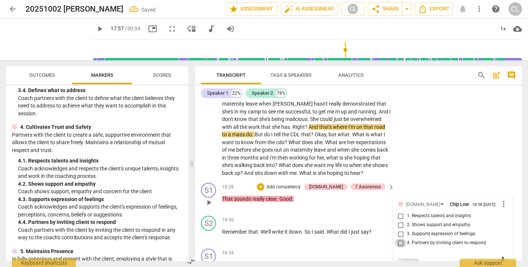
click at [400, 239] on input "4. Partners by inviting client to respond" at bounding box center [401, 243] width 12 height 9
checkbox input "true"
click at [438, 147] on div "S2 play_arrow pause 16:42 + Add competency keyboard_arrow_right Gosh , that's s…" at bounding box center [358, 94] width 327 height 172
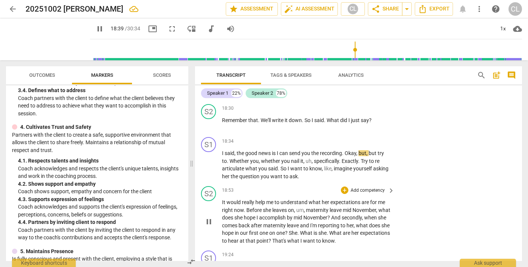
scroll to position [2823, 0]
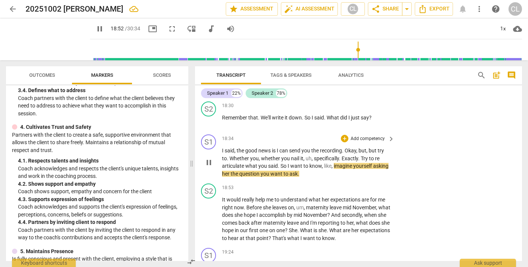
click at [361, 136] on p "Add competency" at bounding box center [368, 139] width 36 height 7
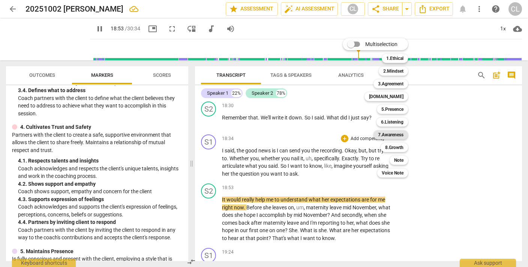
click at [392, 137] on b "7.Awareness" at bounding box center [391, 135] width 26 height 9
type input "1134"
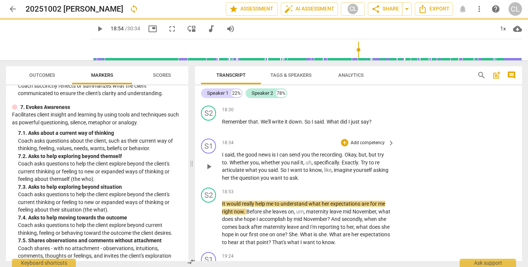
scroll to position [2818, 0]
